Goal: Communication & Community: Answer question/provide support

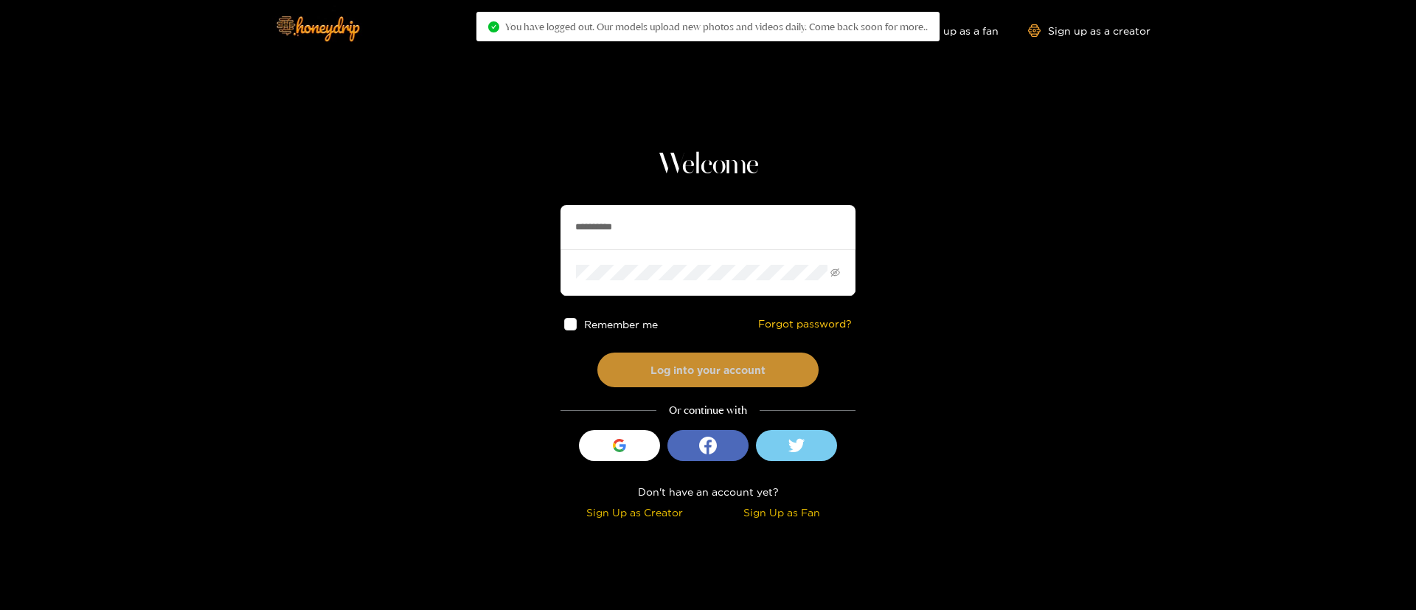
click at [713, 364] on button "Log into your account" at bounding box center [708, 370] width 221 height 35
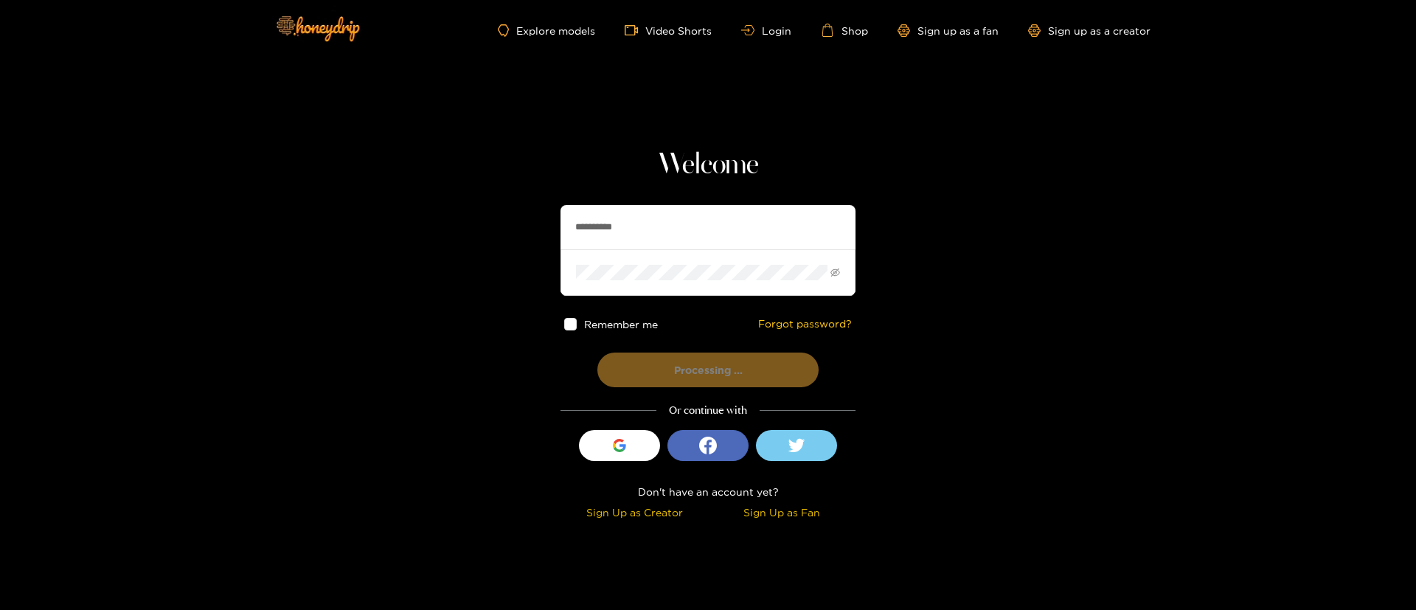
drag, startPoint x: 658, startPoint y: 239, endPoint x: 685, endPoint y: 316, distance: 82.1
click at [657, 240] on input "**********" at bounding box center [708, 227] width 295 height 44
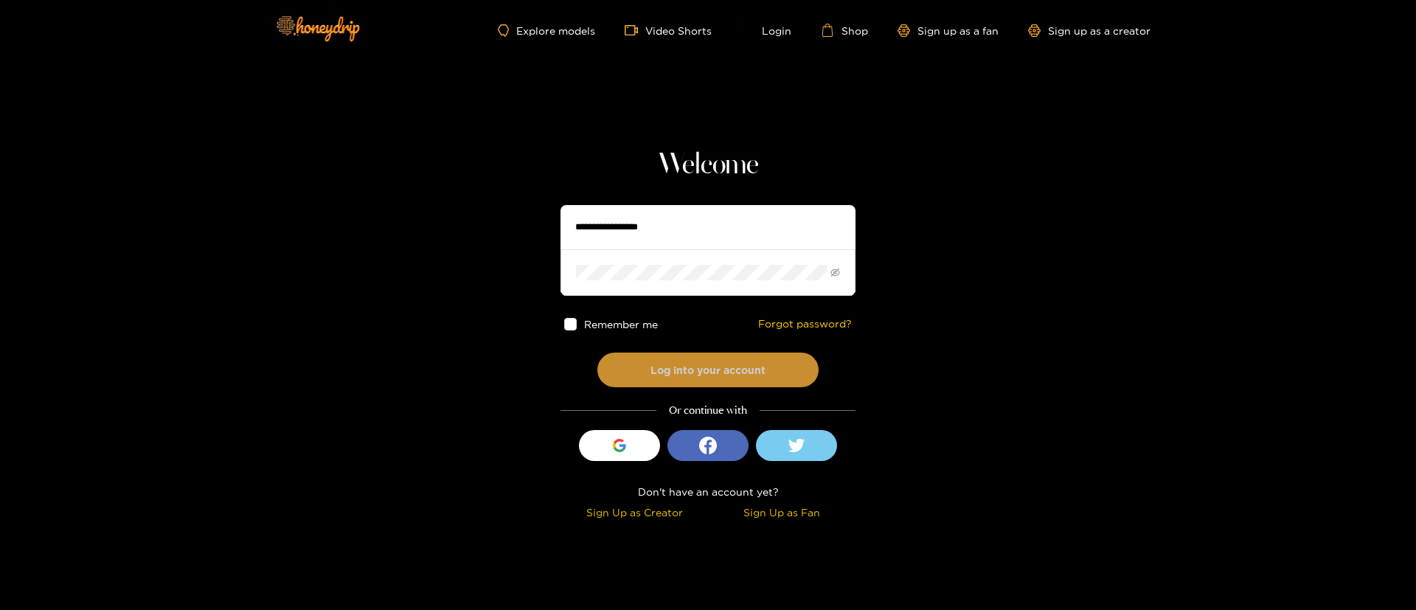
type input "**********"
click at [716, 360] on button "Log into your account" at bounding box center [708, 370] width 221 height 35
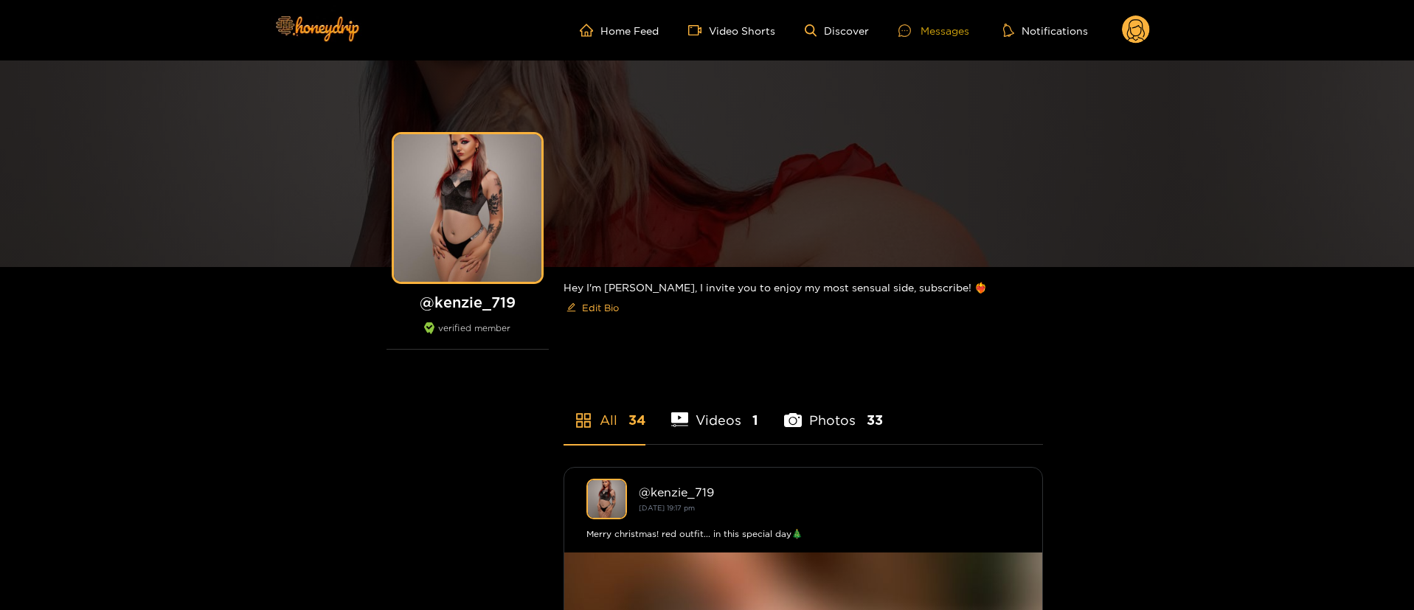
click at [910, 35] on icon at bounding box center [905, 30] width 13 height 13
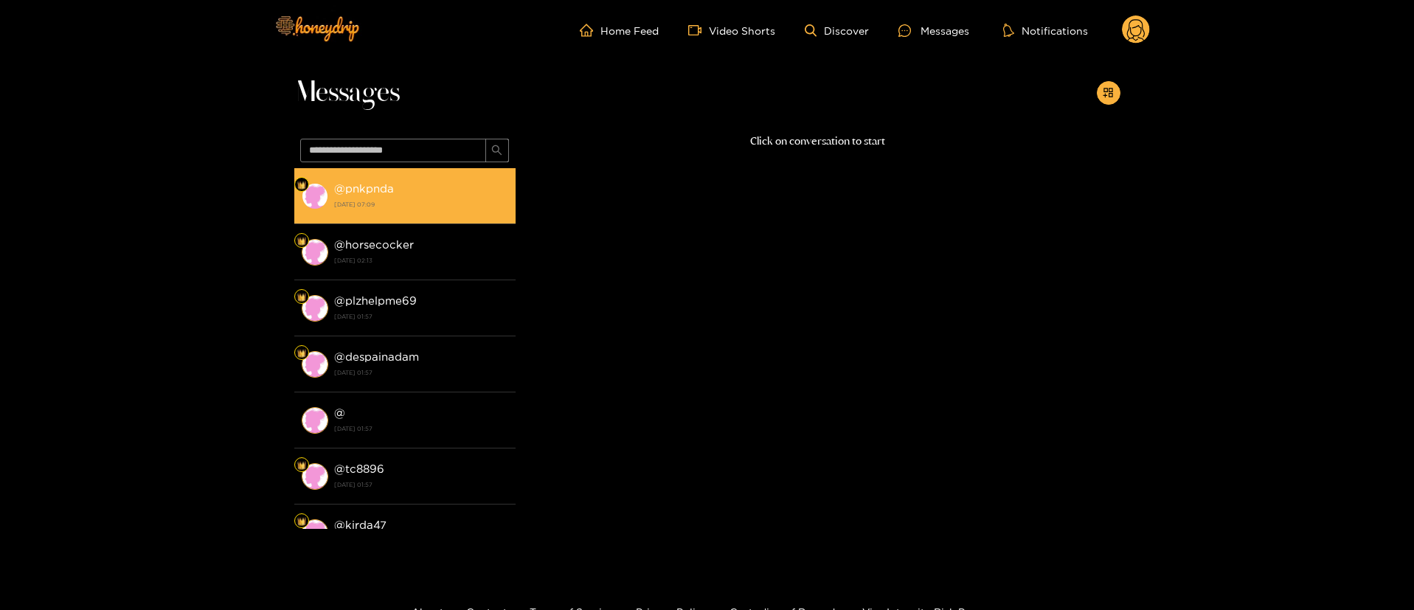
click at [436, 219] on li "@ pnkpnda 3 October 2025 07:09" at bounding box center [404, 196] width 221 height 56
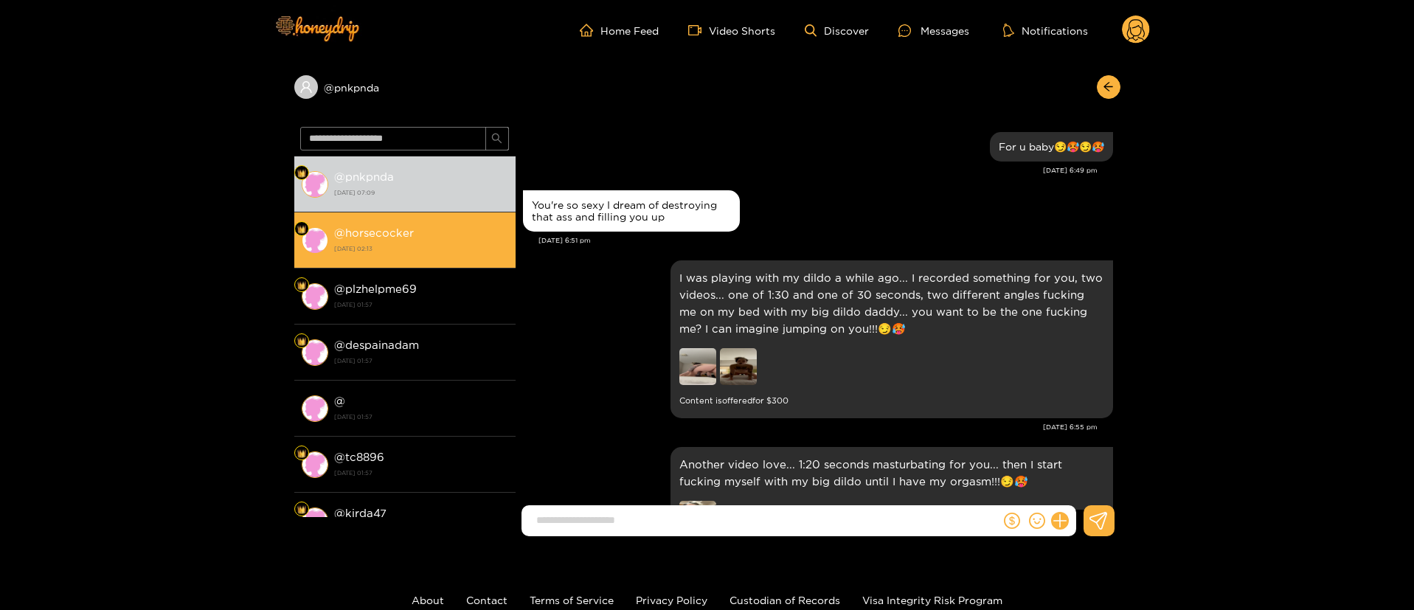
scroll to position [2972, 0]
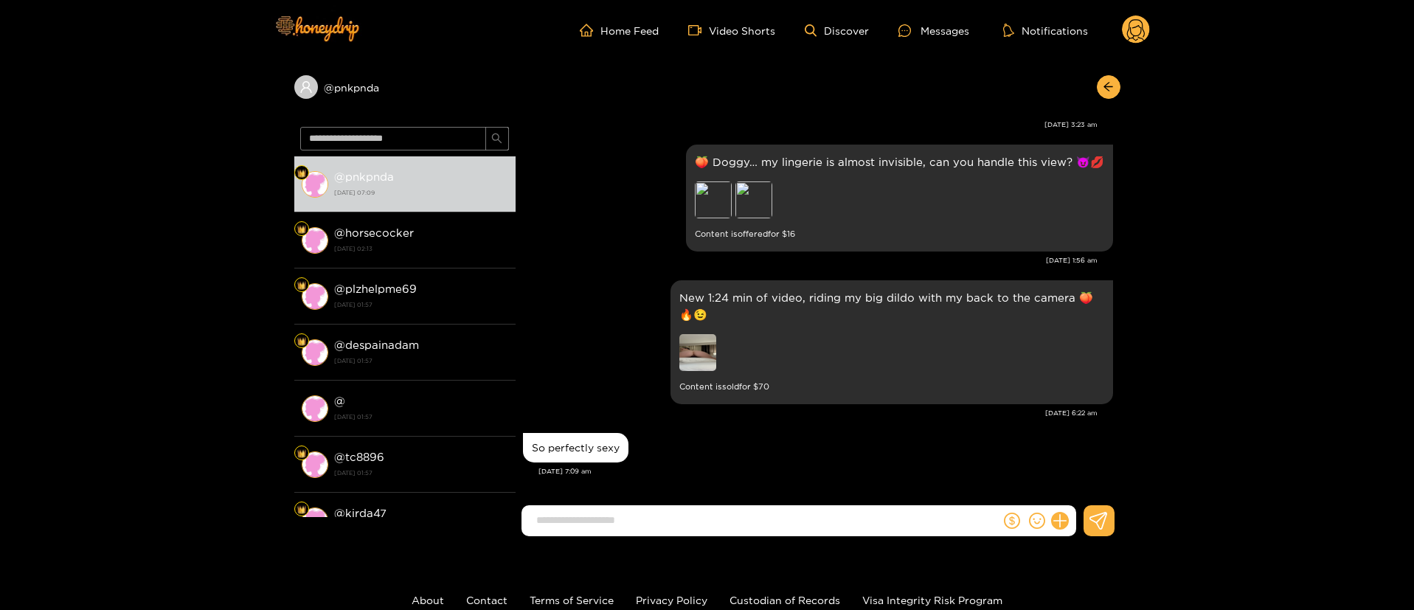
click at [552, 305] on div "New 1:24 min of video, riding my big dildo with my back to the camera 🍑🔥😉 Conte…" at bounding box center [818, 342] width 590 height 131
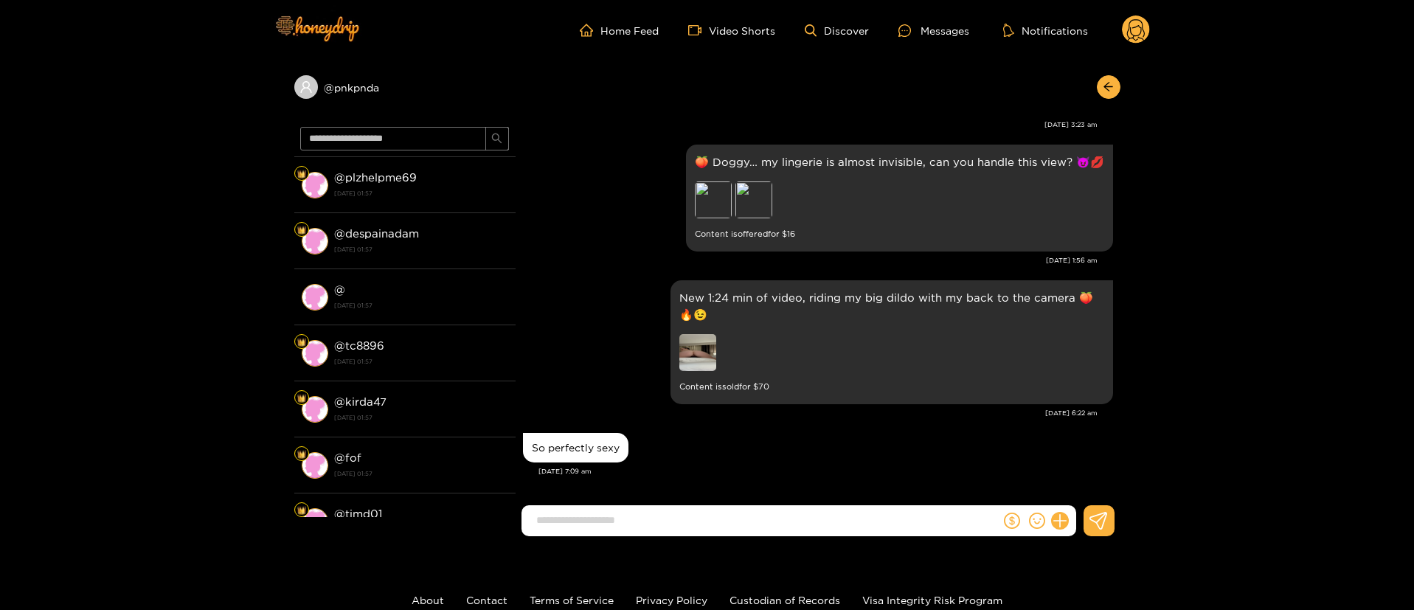
scroll to position [111, 0]
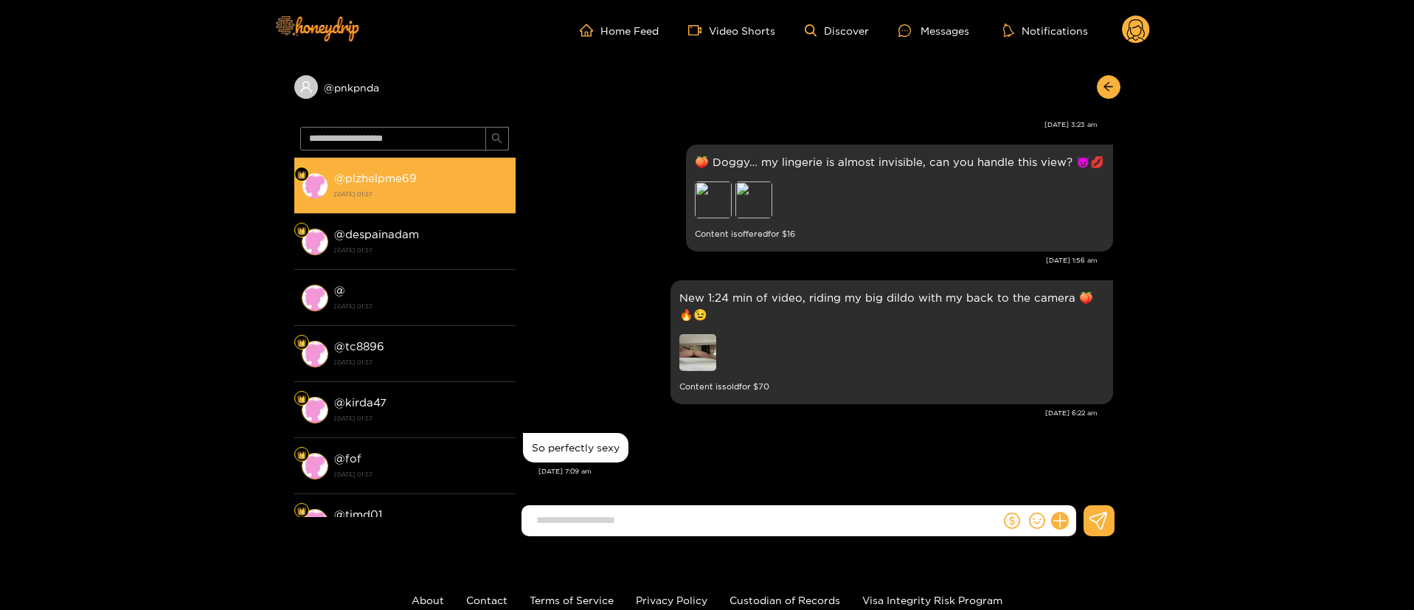
click at [451, 194] on strong "14 September 2025 01:57" at bounding box center [421, 193] width 174 height 13
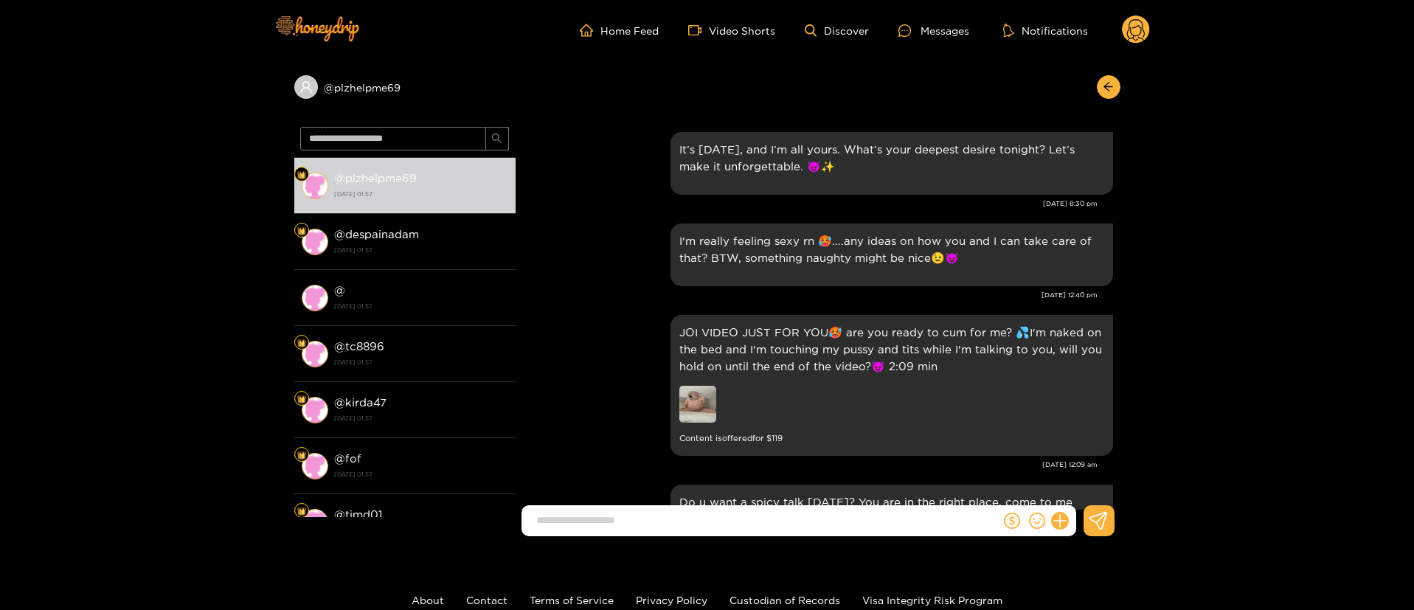
scroll to position [3111, 0]
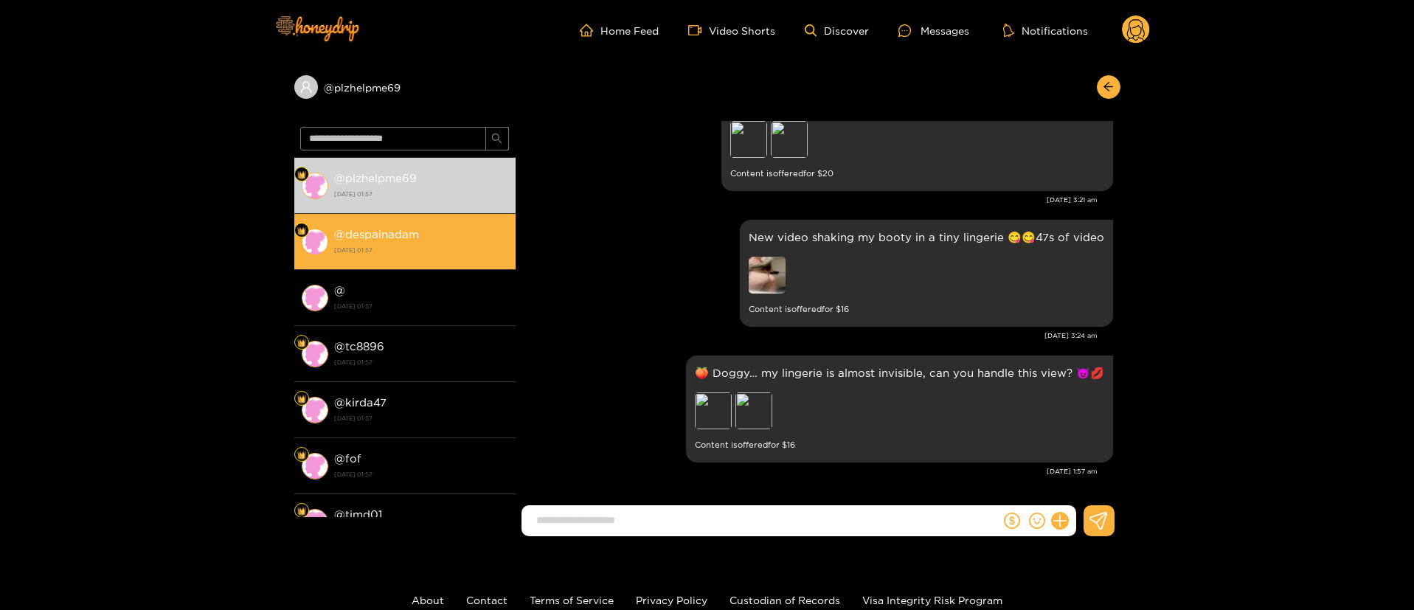
click at [434, 242] on div "@ despainadam 14 September 2025 01:57" at bounding box center [421, 241] width 174 height 33
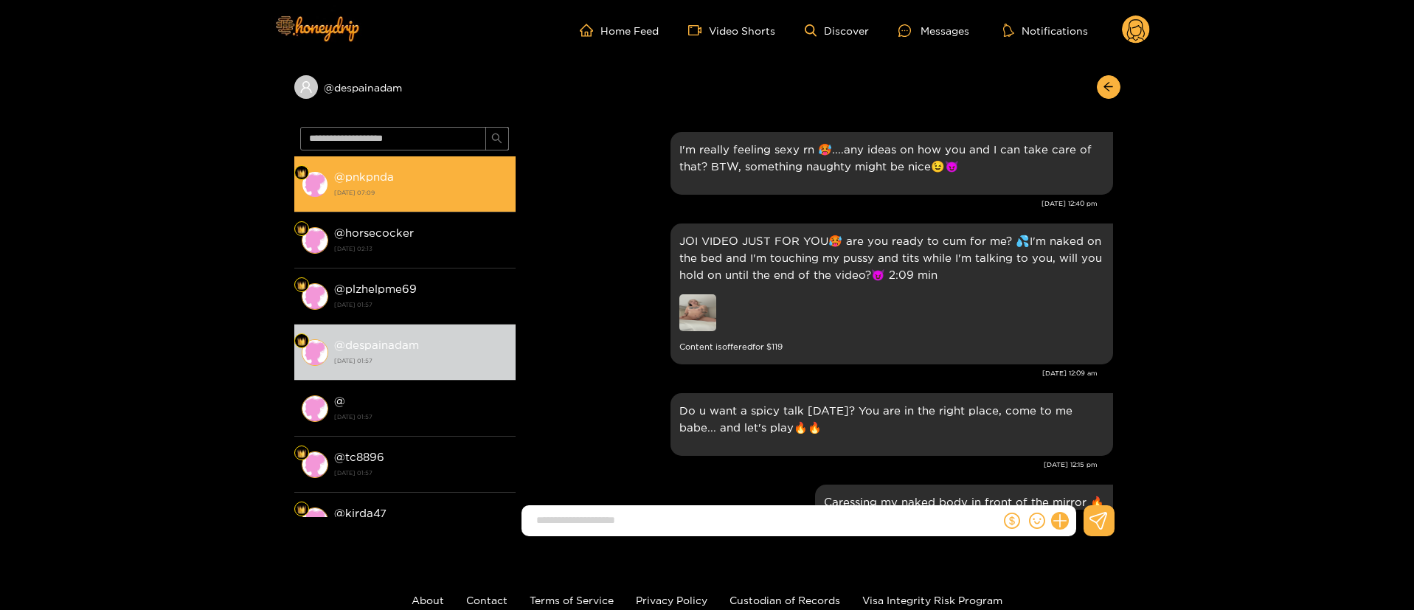
click at [413, 183] on div "@ pnkpnda 3 October 2025 07:09" at bounding box center [421, 183] width 174 height 33
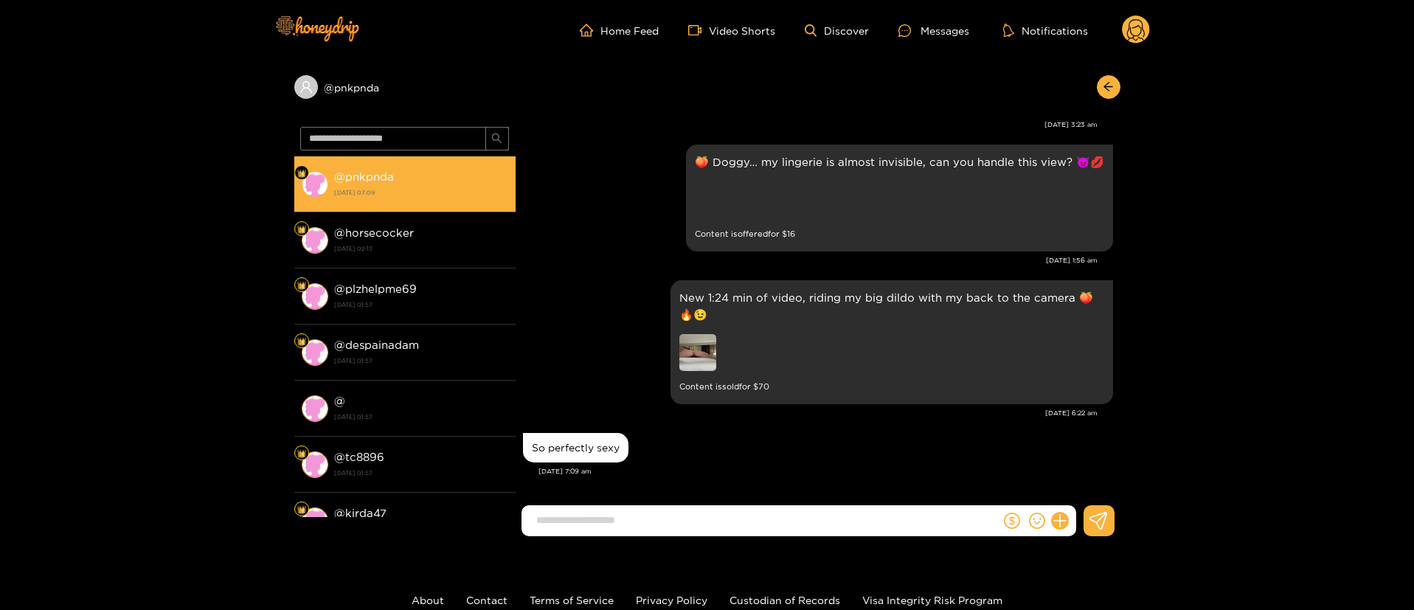
scroll to position [3036, 0]
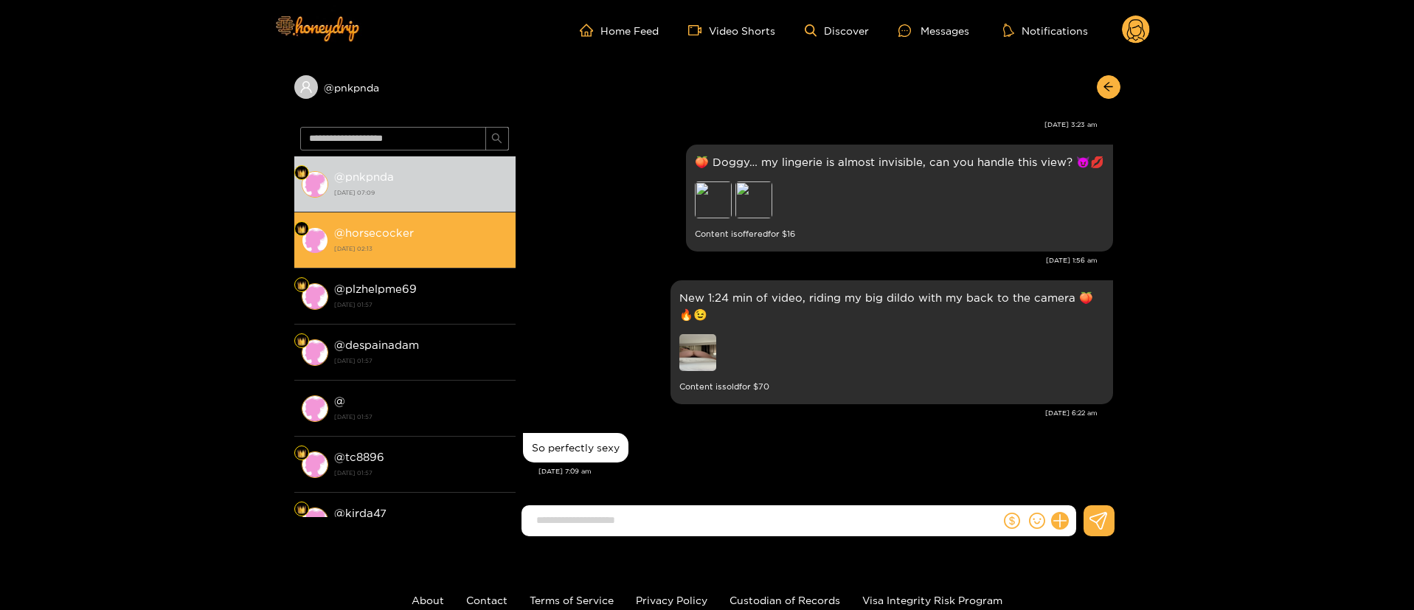
click at [409, 225] on div "@ horsecocker 14 September 2025 02:13" at bounding box center [421, 240] width 174 height 33
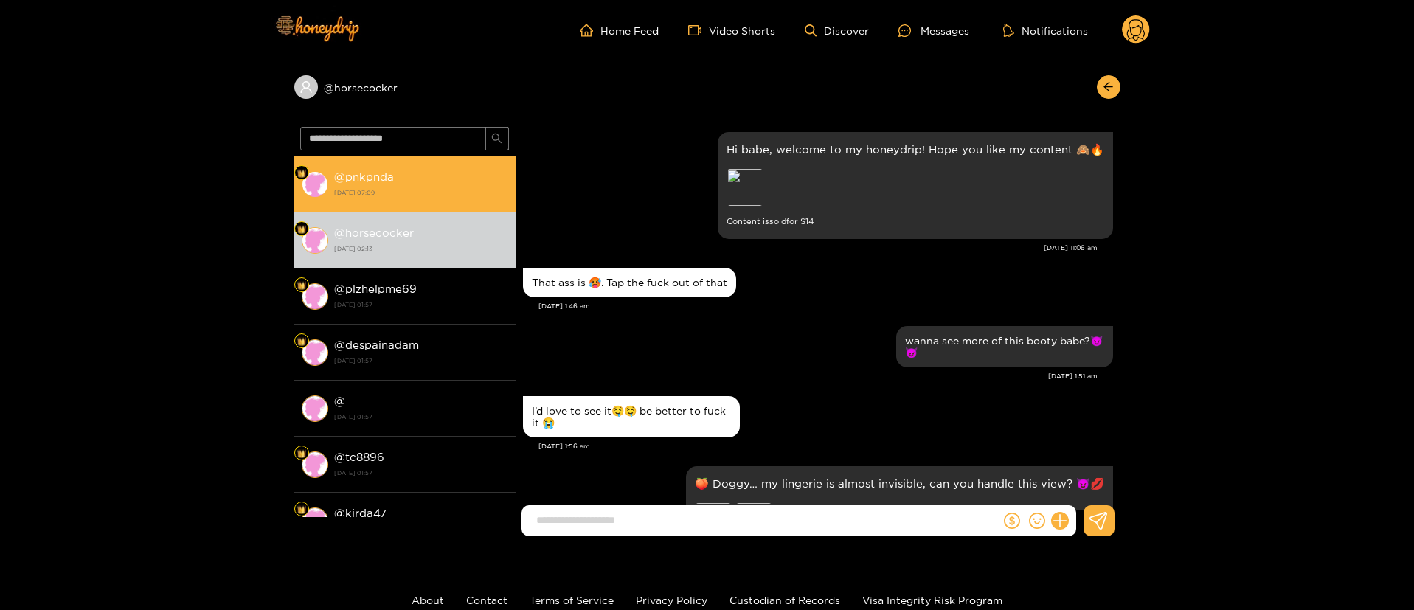
scroll to position [322, 0]
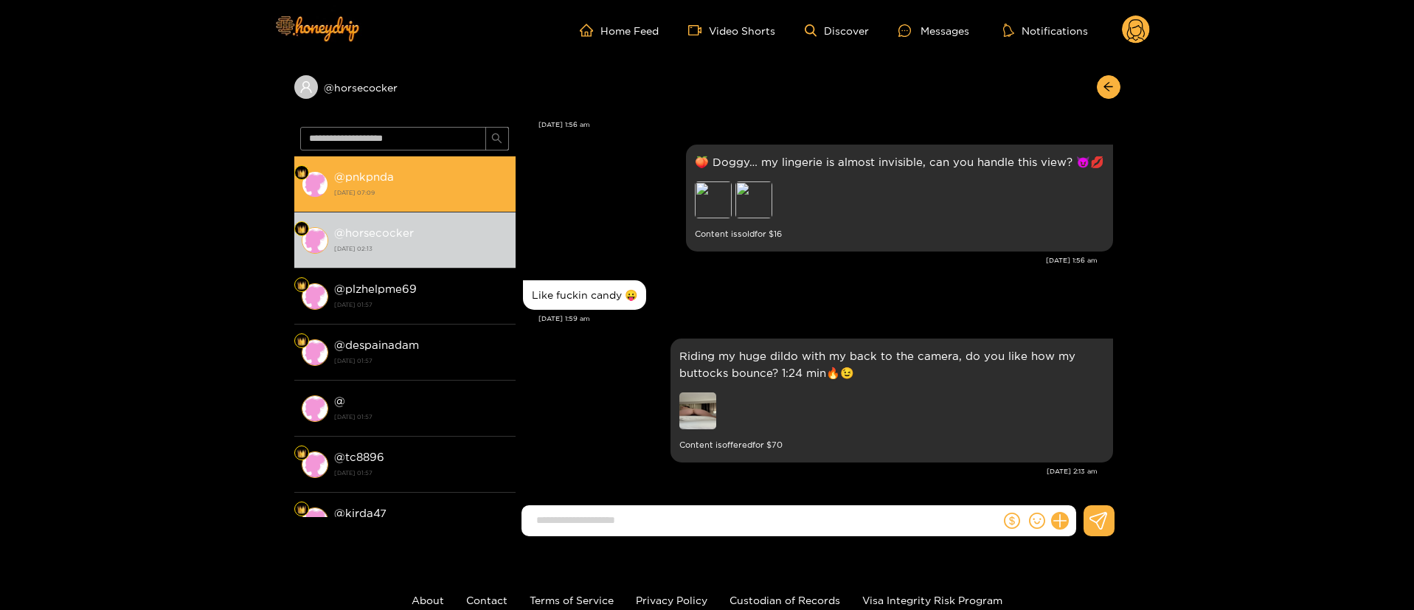
click at [416, 193] on strong "3 October 2025 07:09" at bounding box center [421, 192] width 174 height 13
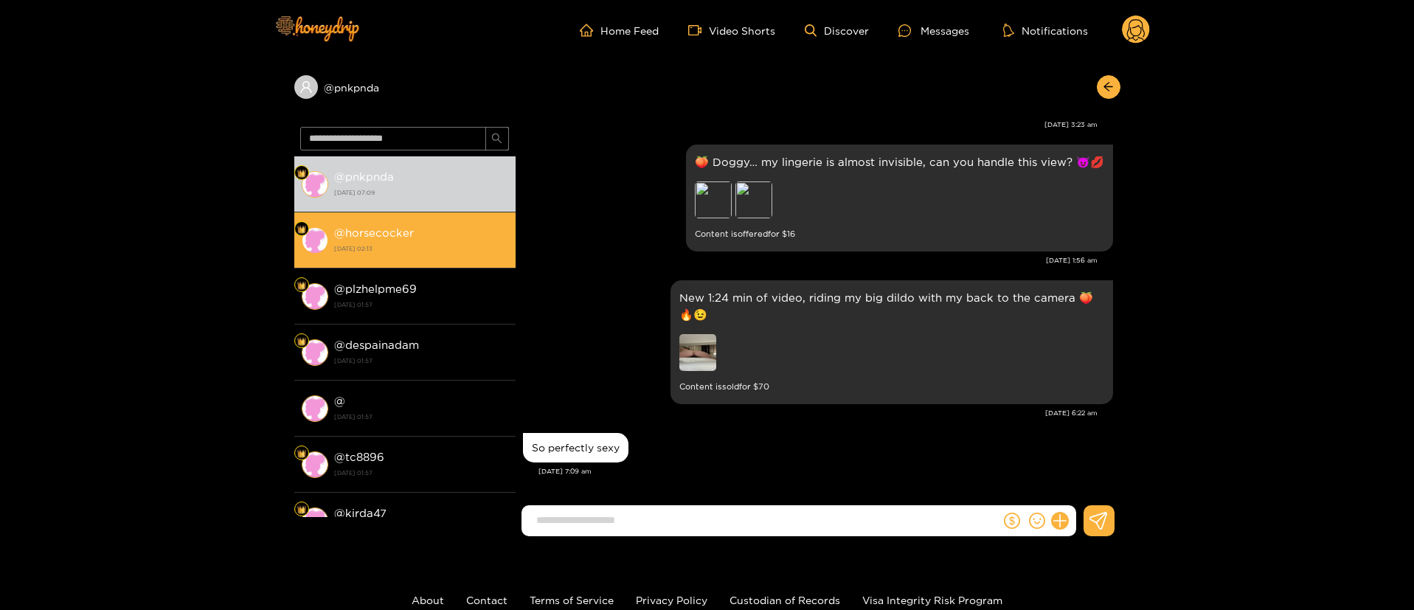
click at [433, 263] on li "@ horsecocker 14 September 2025 02:13" at bounding box center [404, 240] width 221 height 56
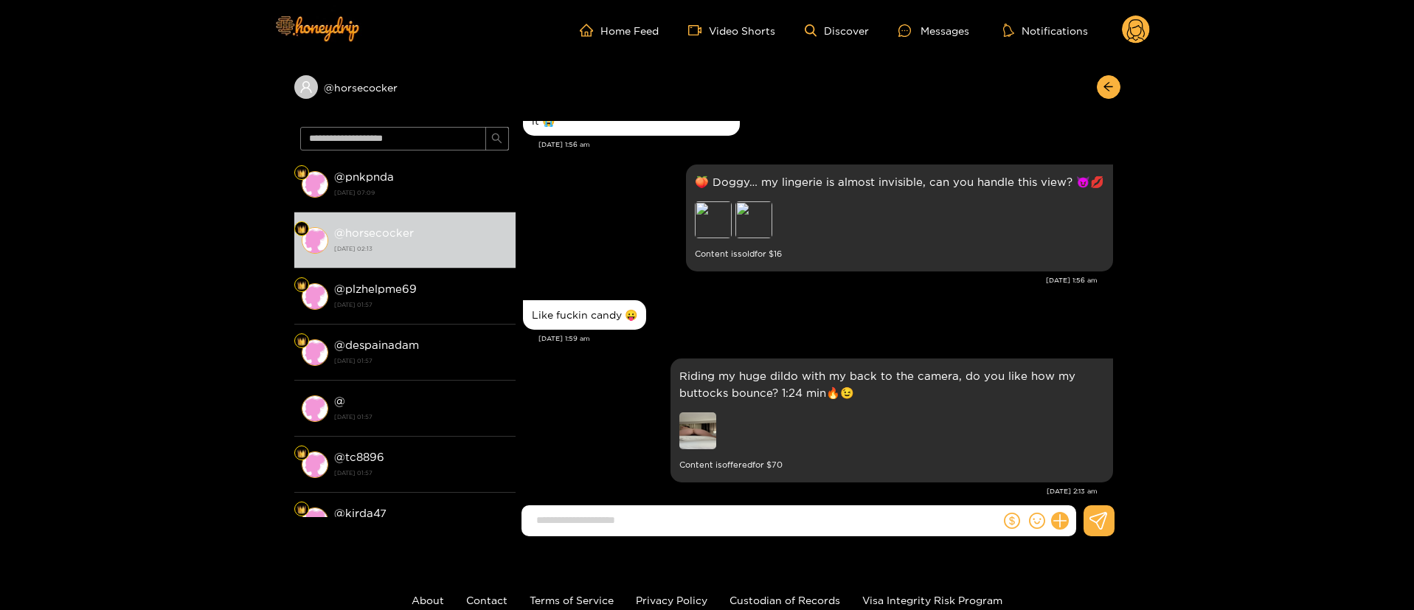
scroll to position [322, 0]
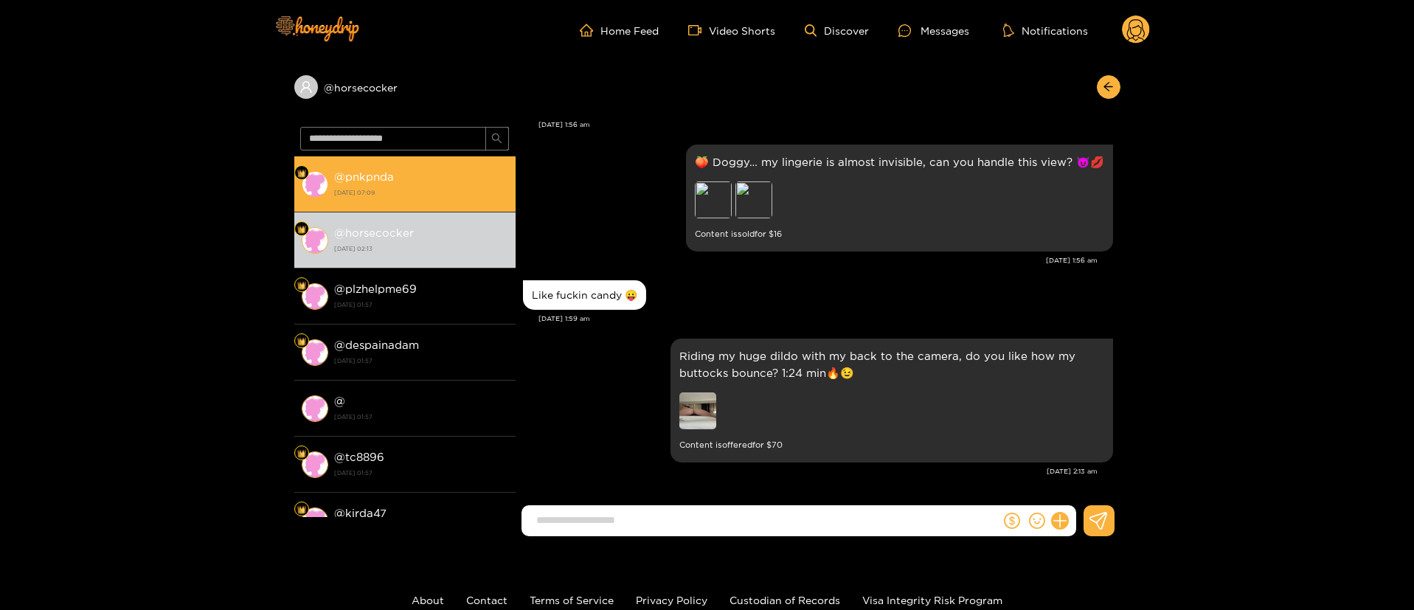
click at [419, 190] on strong "3 October 2025 07:09" at bounding box center [421, 192] width 174 height 13
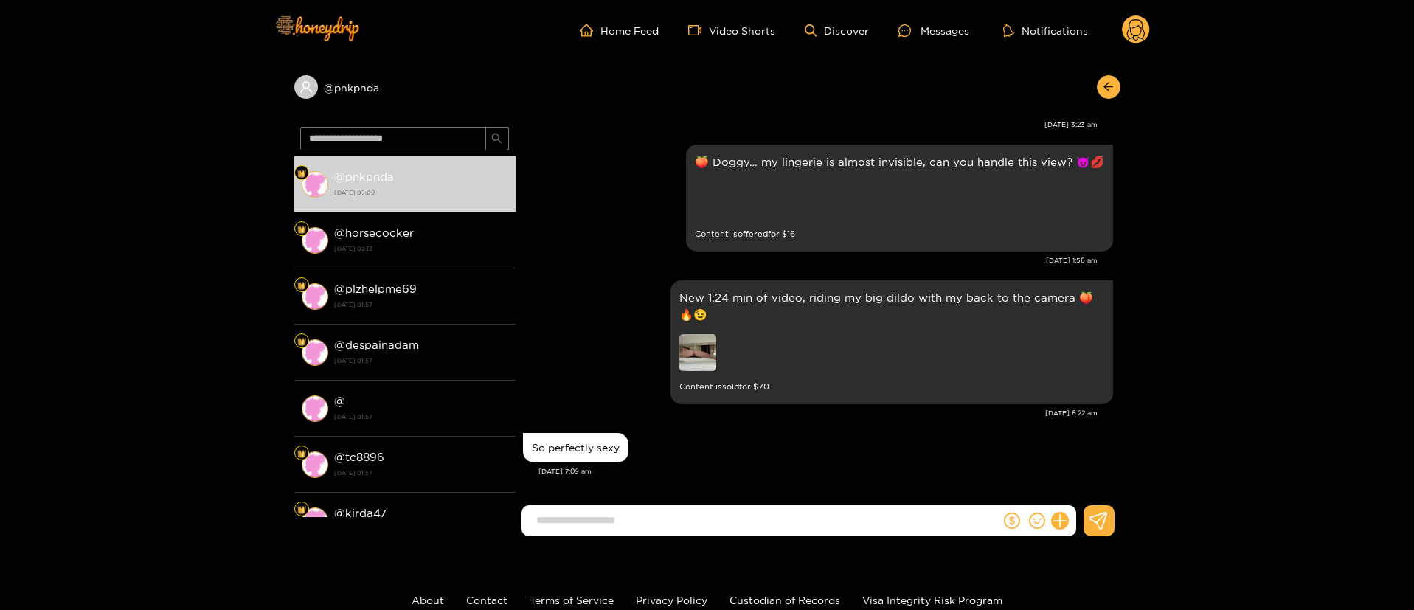
scroll to position [2972, 0]
click at [1004, 530] on button at bounding box center [1012, 521] width 22 height 22
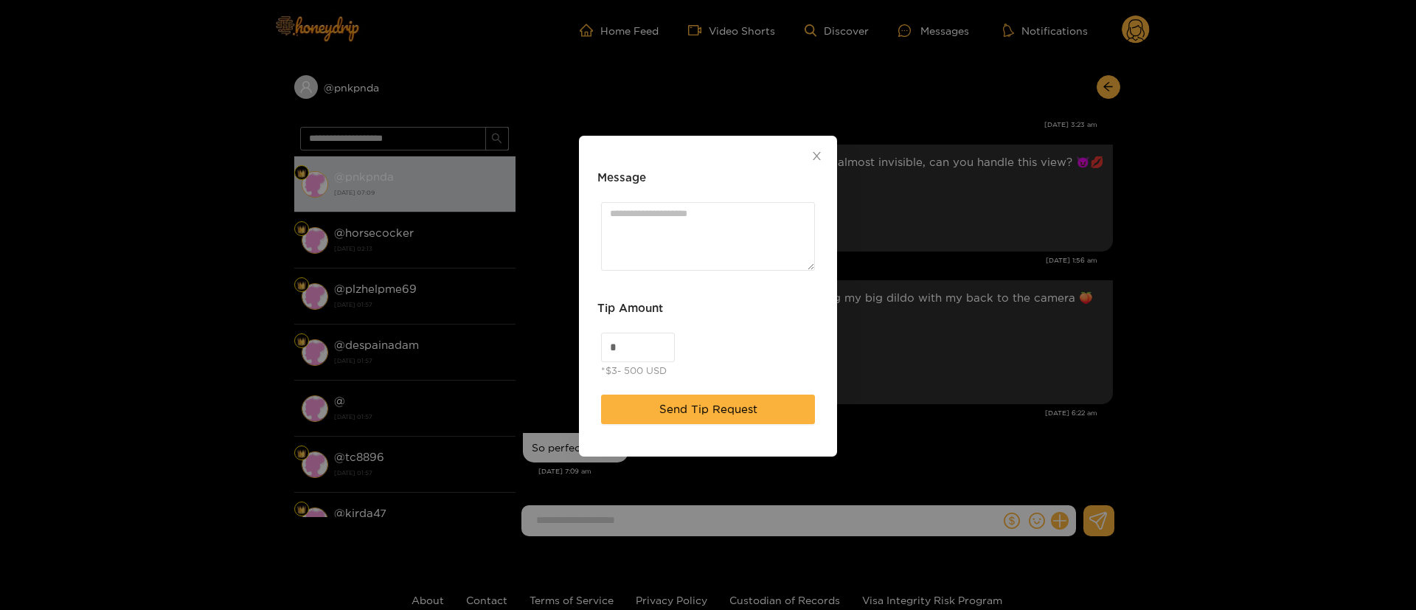
click at [589, 343] on div "Message Tip Amount * *$3- 500 USD Send Tip Request" at bounding box center [708, 296] width 258 height 321
click at [620, 345] on input "*" at bounding box center [638, 347] width 72 height 28
type input "**"
click at [690, 249] on textarea "Message" at bounding box center [708, 236] width 214 height 69
type textarea "*"
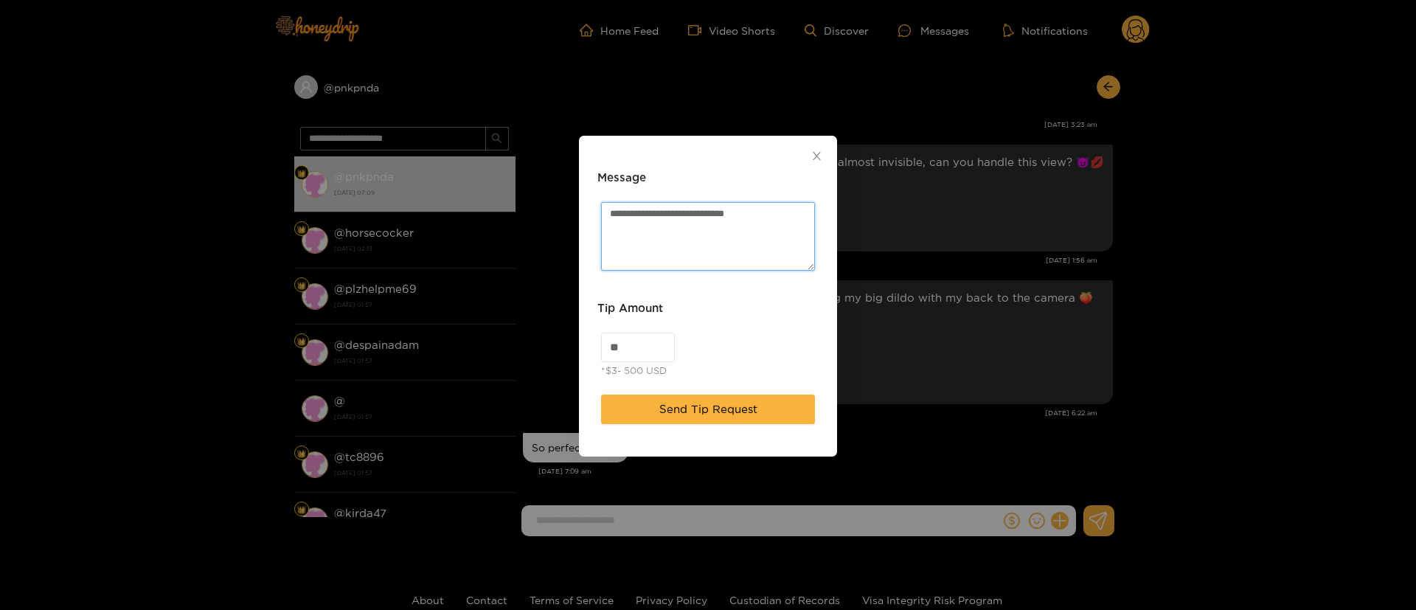
type textarea "**********"
click at [689, 421] on button "Send Tip Request" at bounding box center [708, 410] width 214 height 30
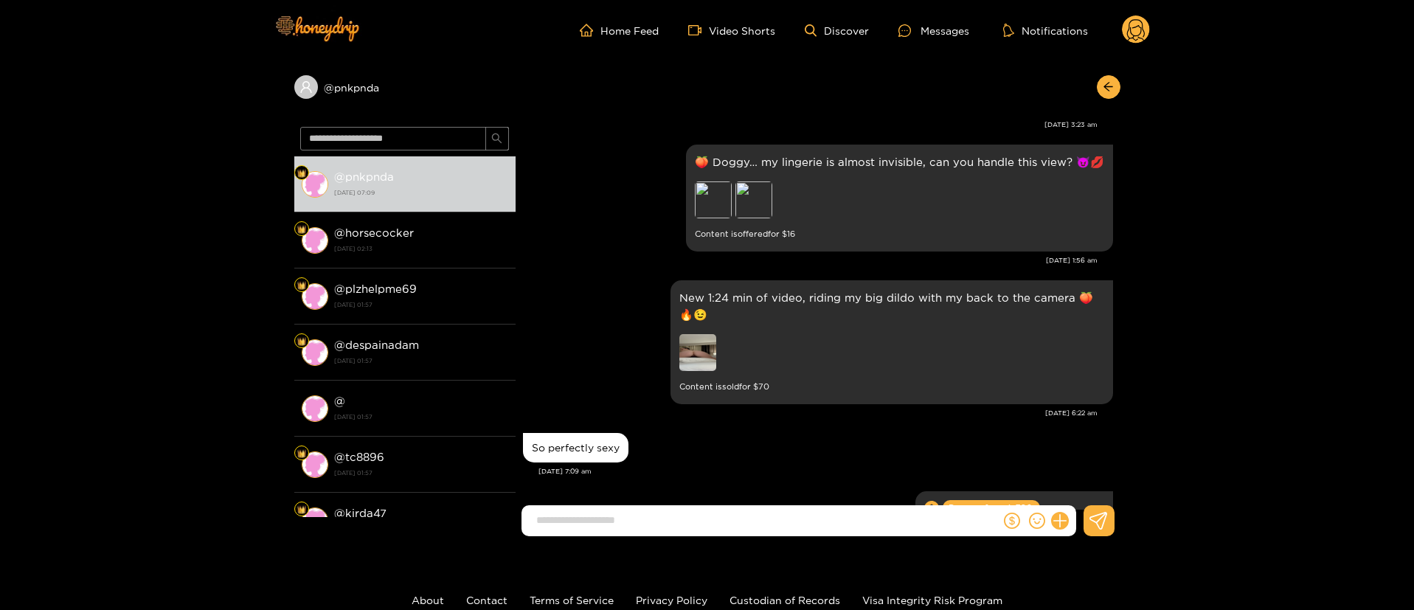
scroll to position [3062, 0]
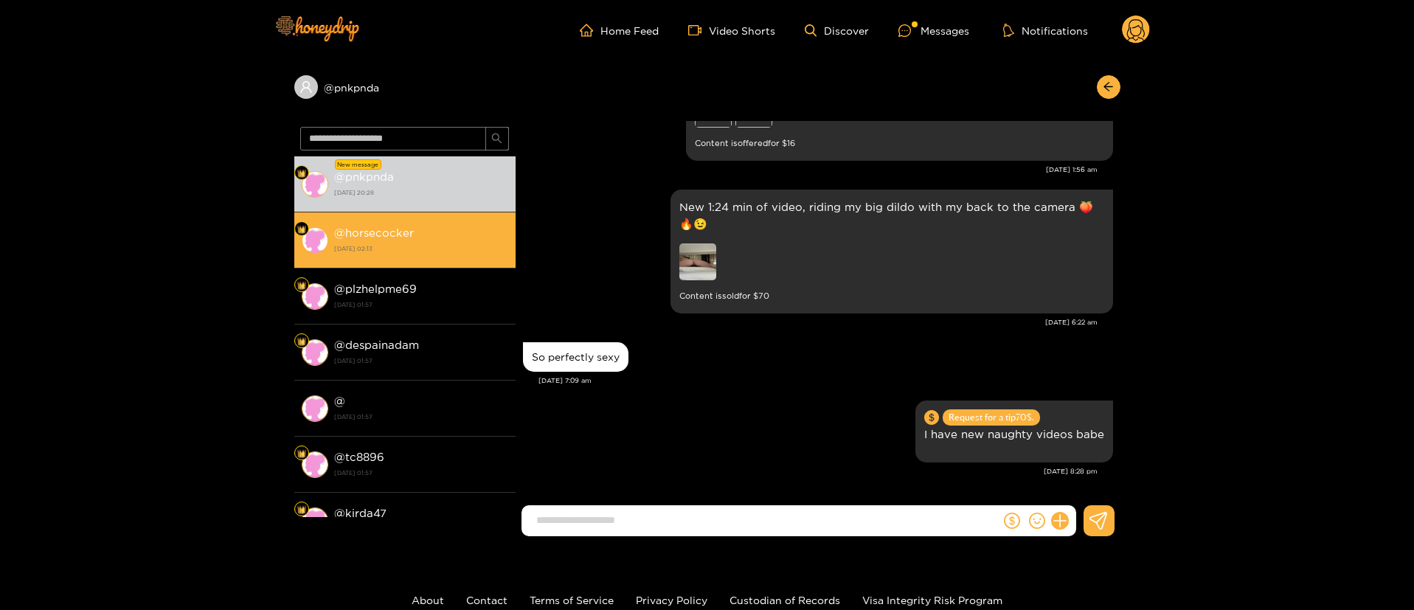
click at [470, 247] on strong "14 September 2025 02:13" at bounding box center [421, 248] width 174 height 13
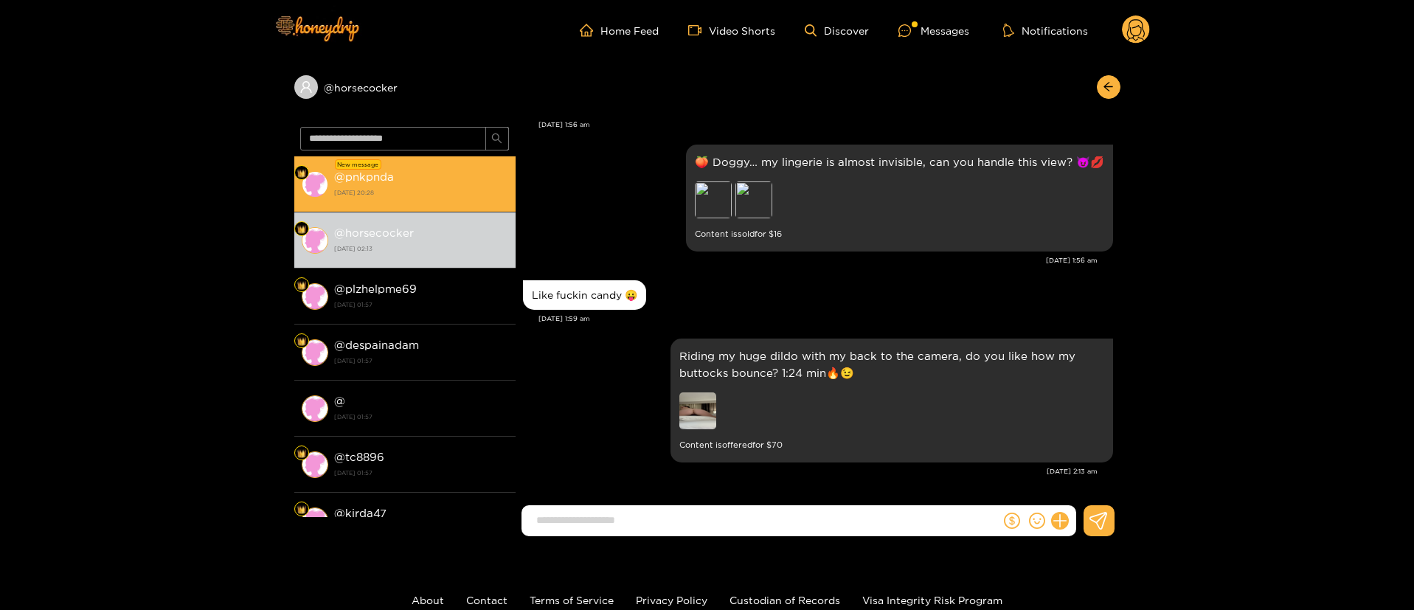
click at [439, 181] on div "@ pnkpnda 3 October 2025 20:28" at bounding box center [421, 183] width 174 height 33
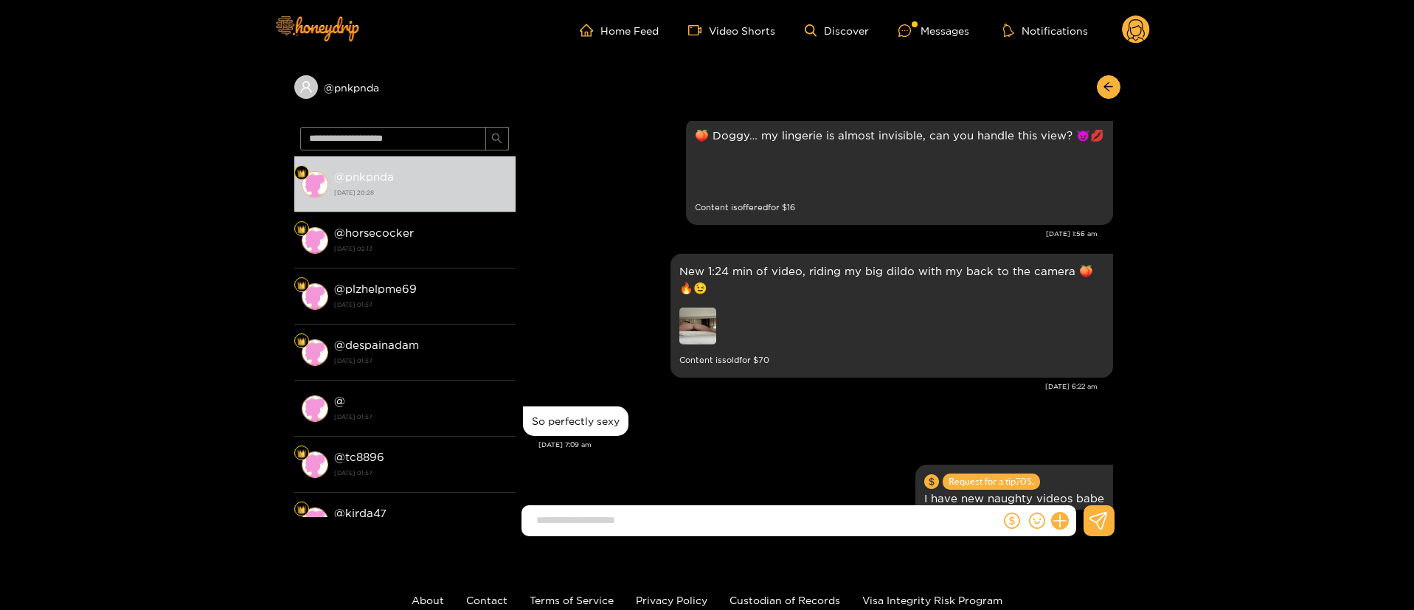
scroll to position [3126, 0]
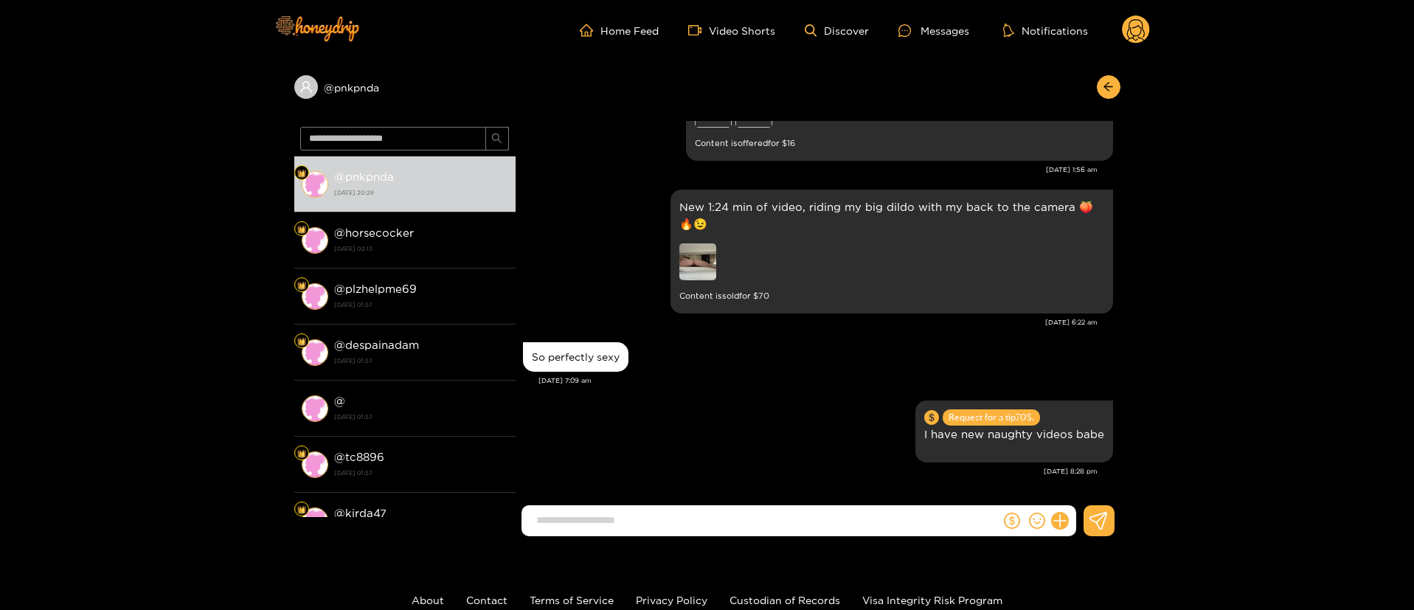
click at [1136, 34] on g at bounding box center [1136, 30] width 28 height 30
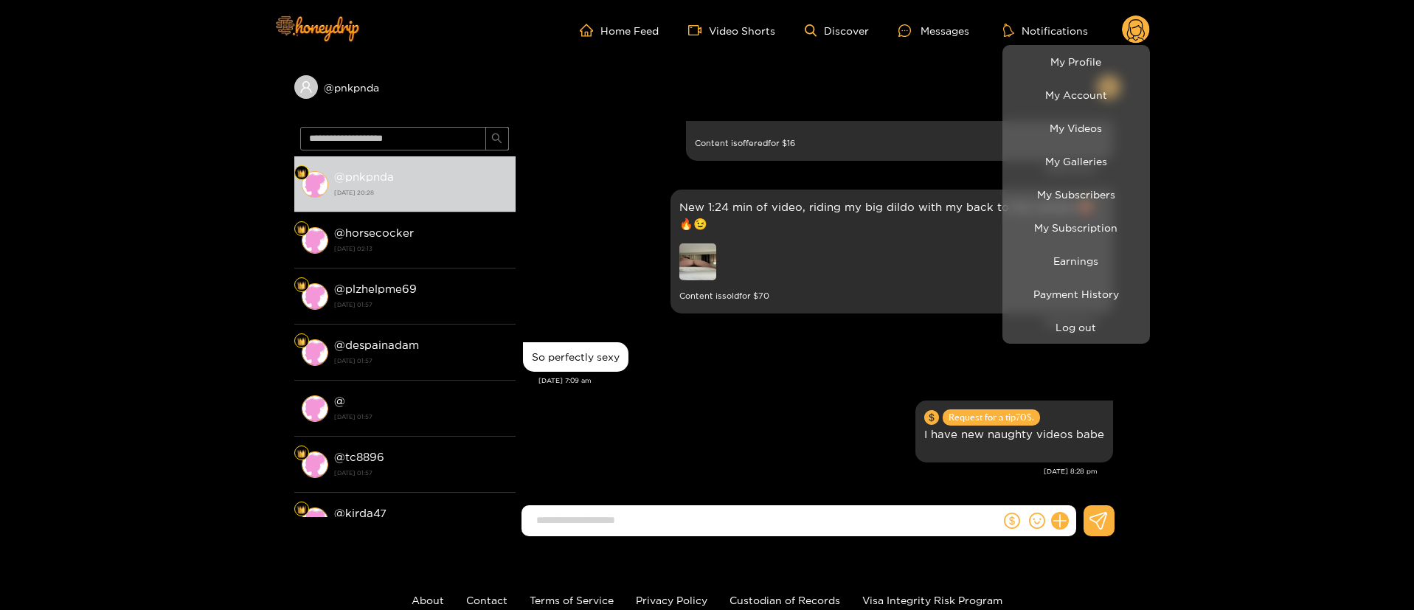
scroll to position [3004, 0]
click at [1077, 319] on button "Log out" at bounding box center [1076, 327] width 140 height 26
